Goal: Transaction & Acquisition: Obtain resource

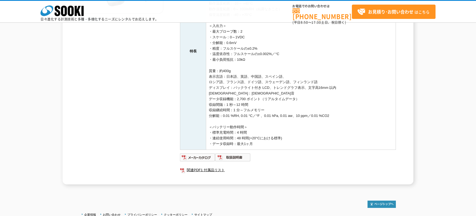
scroll to position [147, 0]
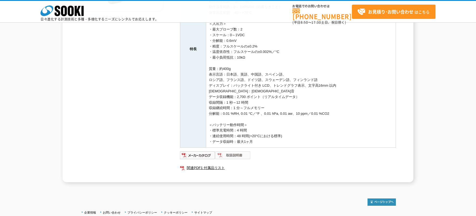
click at [236, 154] on img at bounding box center [232, 155] width 35 height 9
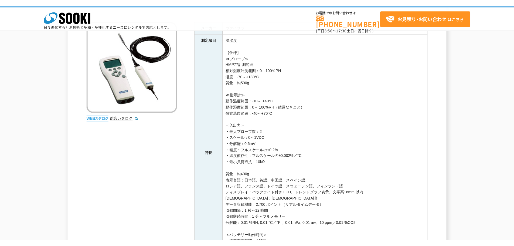
scroll to position [30, 0]
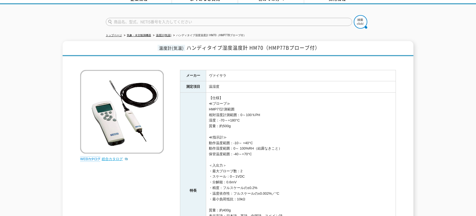
click at [112, 157] on link "総合カタログ" at bounding box center [115, 159] width 26 height 4
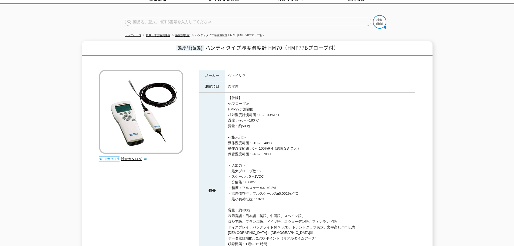
click at [381, 141] on td "【仕様】 ≪プローブ≫ HMP77計測範囲 相対湿度計測範囲：0～100％PH 湿度：-70～+180°C 質量：約500g ≪指示計≫ 動作温度範囲：-10…" at bounding box center [320, 190] width 190 height 196
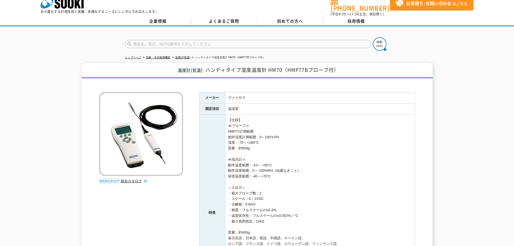
scroll to position [0, 0]
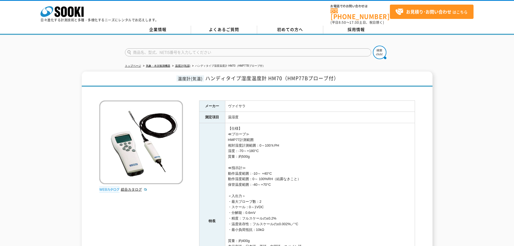
click at [56, 147] on div "温度計(気温) ハンディタイプ湿度温度計 HM70（HMP77Bプローブ付） 総合カタログ メーカー ヴァイサラ 測定項目 温湿度 特長 【仕様】 ≪プローブ…" at bounding box center [257, 212] width 514 height 282
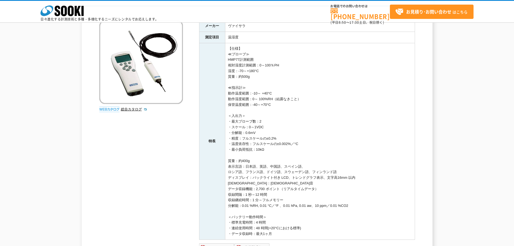
scroll to position [55, 0]
click at [325, 126] on td "【仕様】 ≪プローブ≫ HMP77計測範囲 相対湿度計測範囲：0～100％PH 湿度：-70～+180°C 質量：約500g ≪指示計≫ 動作温度範囲：-10…" at bounding box center [320, 141] width 190 height 196
click at [342, 134] on td "【仕様】 ≪プローブ≫ HMP77計測範囲 相対湿度計測範囲：0～100％PH 湿度：-70～+180°C 質量：約500g ≪指示計≫ 動作温度範囲：-10…" at bounding box center [320, 141] width 190 height 196
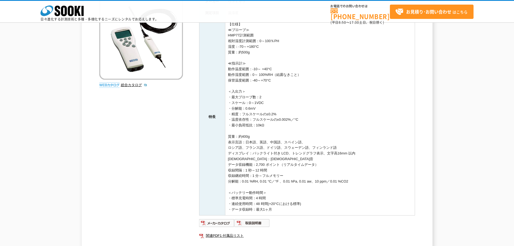
scroll to position [80, 0]
click at [347, 110] on td "【仕様】 ≪プローブ≫ HMP77計測範囲 相対湿度計測範囲：0～100％PH 湿度：-70～+180°C 質量：約500g ≪指示計≫ 動作温度範囲：-10…" at bounding box center [320, 116] width 190 height 196
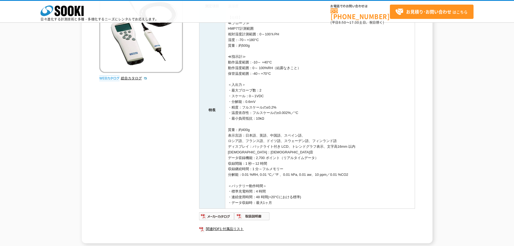
scroll to position [88, 0]
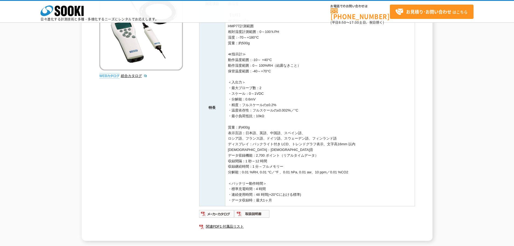
click at [347, 110] on td "【仕様】 ≪プローブ≫ HMP77計測範囲 相対湿度計測範囲：0～100％PH 湿度：-70～+180°C 質量：約500g ≪指示計≫ 動作温度範囲：-10…" at bounding box center [320, 107] width 190 height 196
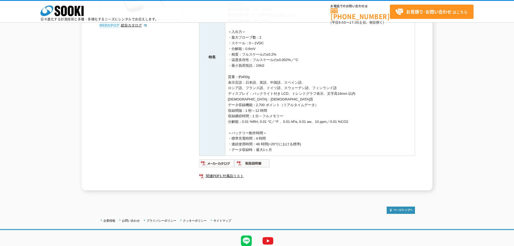
scroll to position [139, 0]
click at [172, 146] on div "総合カタログ メーカー ヴァイサラ 測定項目 温湿度 特長 【仕様】 ≪プローブ≫ HMP77計測範囲 相対湿度計測範囲：0～100％PH 湿度：-70～+1…" at bounding box center [256, 57] width 315 height 264
click at [260, 162] on img at bounding box center [251, 163] width 35 height 9
